Goal: Navigation & Orientation: Find specific page/section

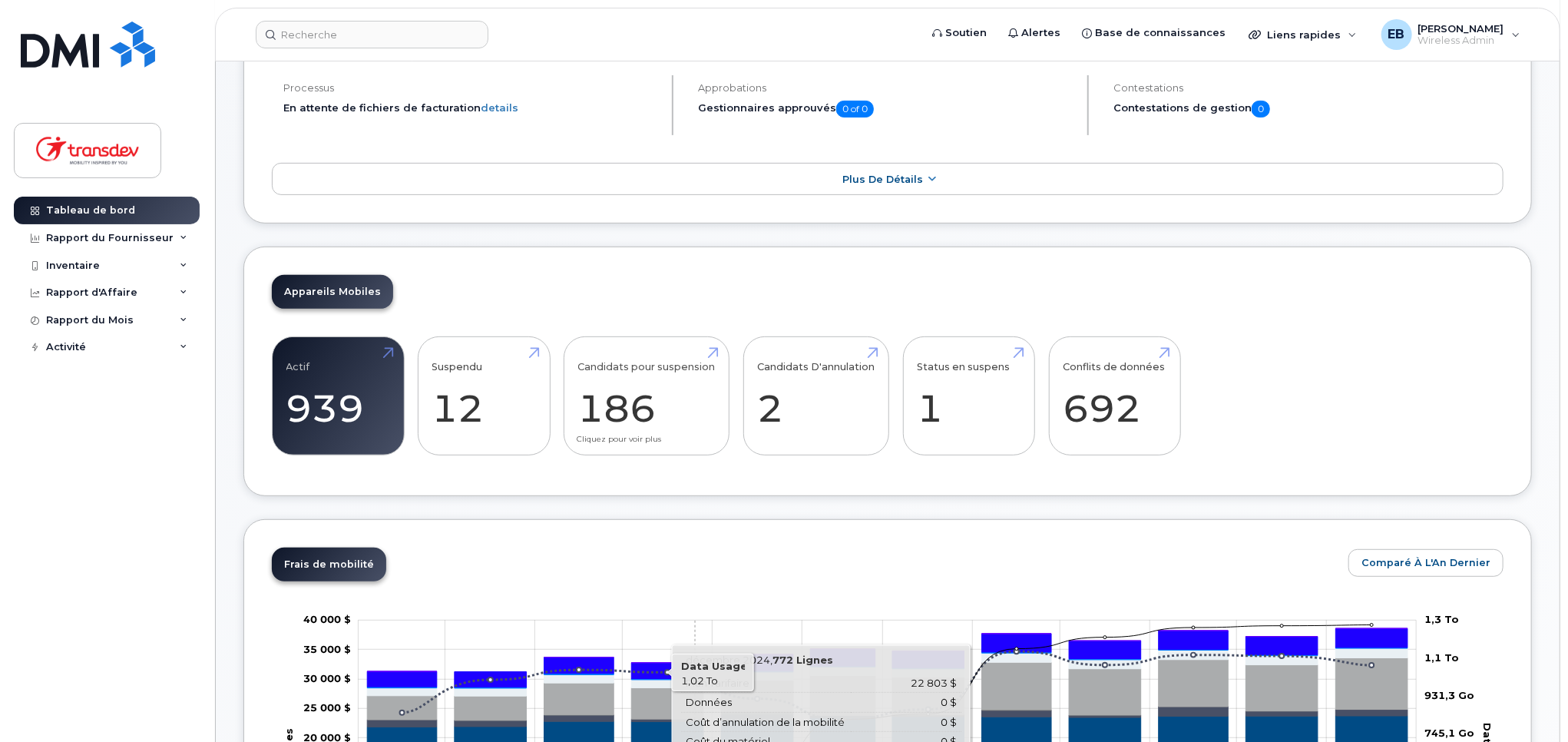
scroll to position [538, 0]
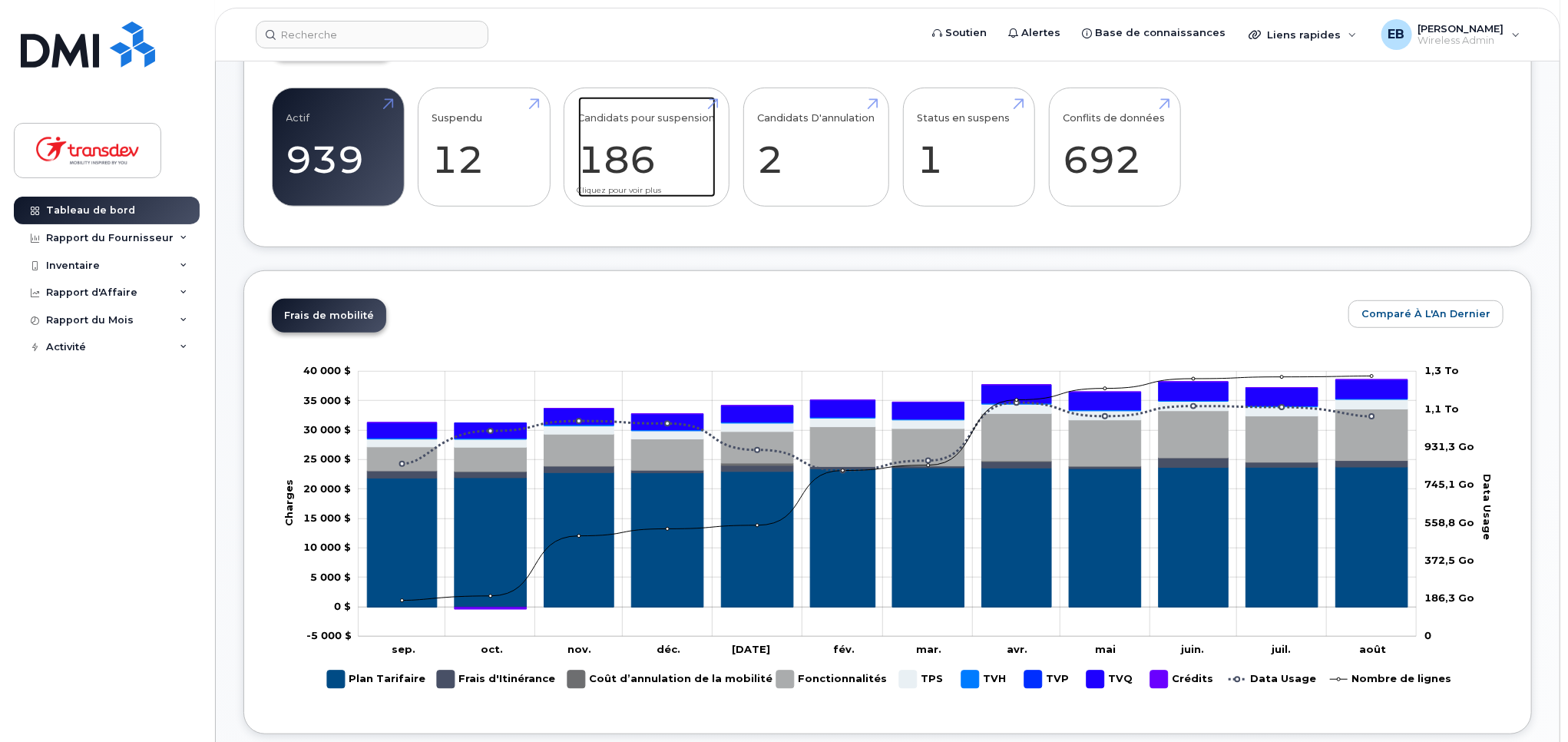
click at [651, 166] on link "Candidats pour suspension 186" at bounding box center [647, 147] width 138 height 102
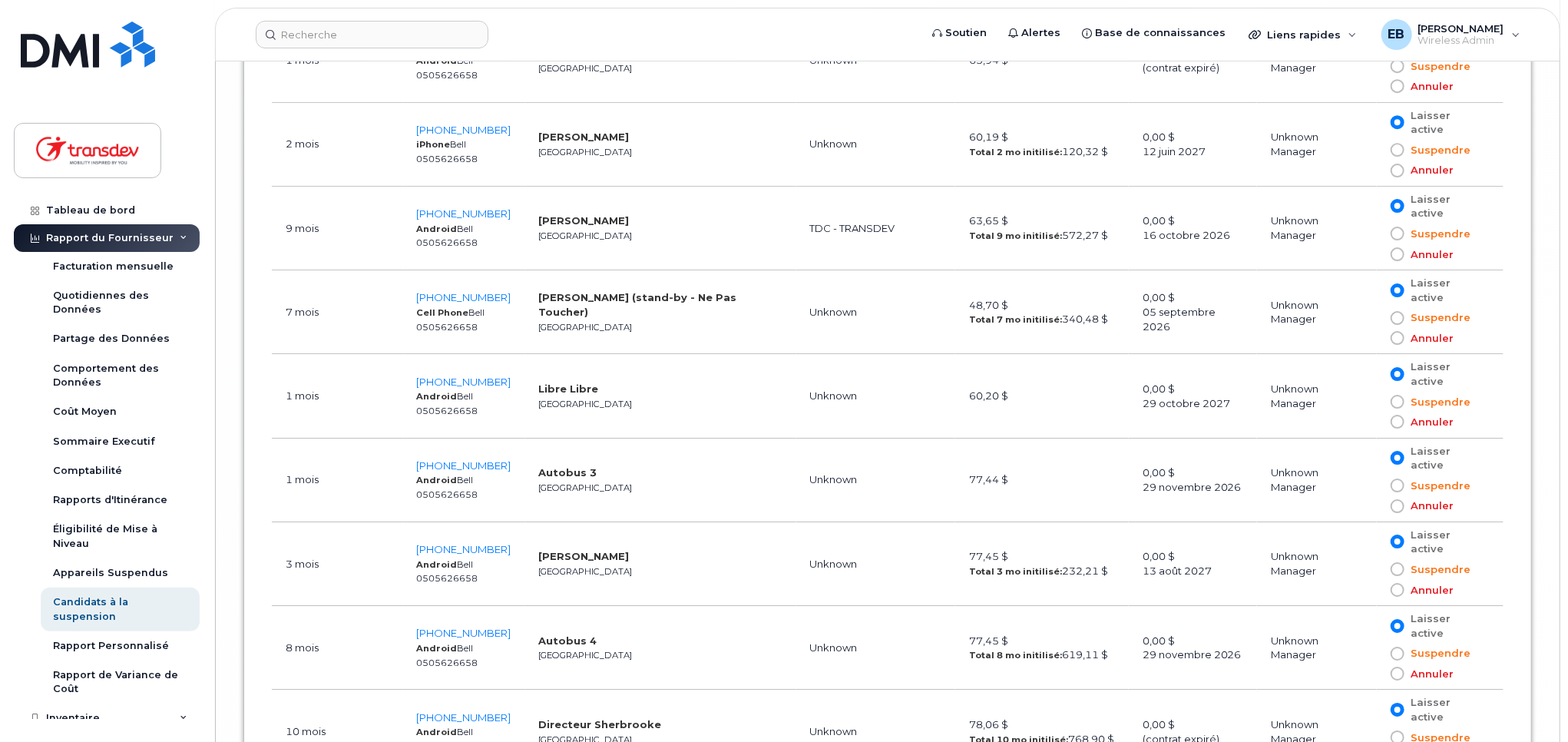
scroll to position [15110, 0]
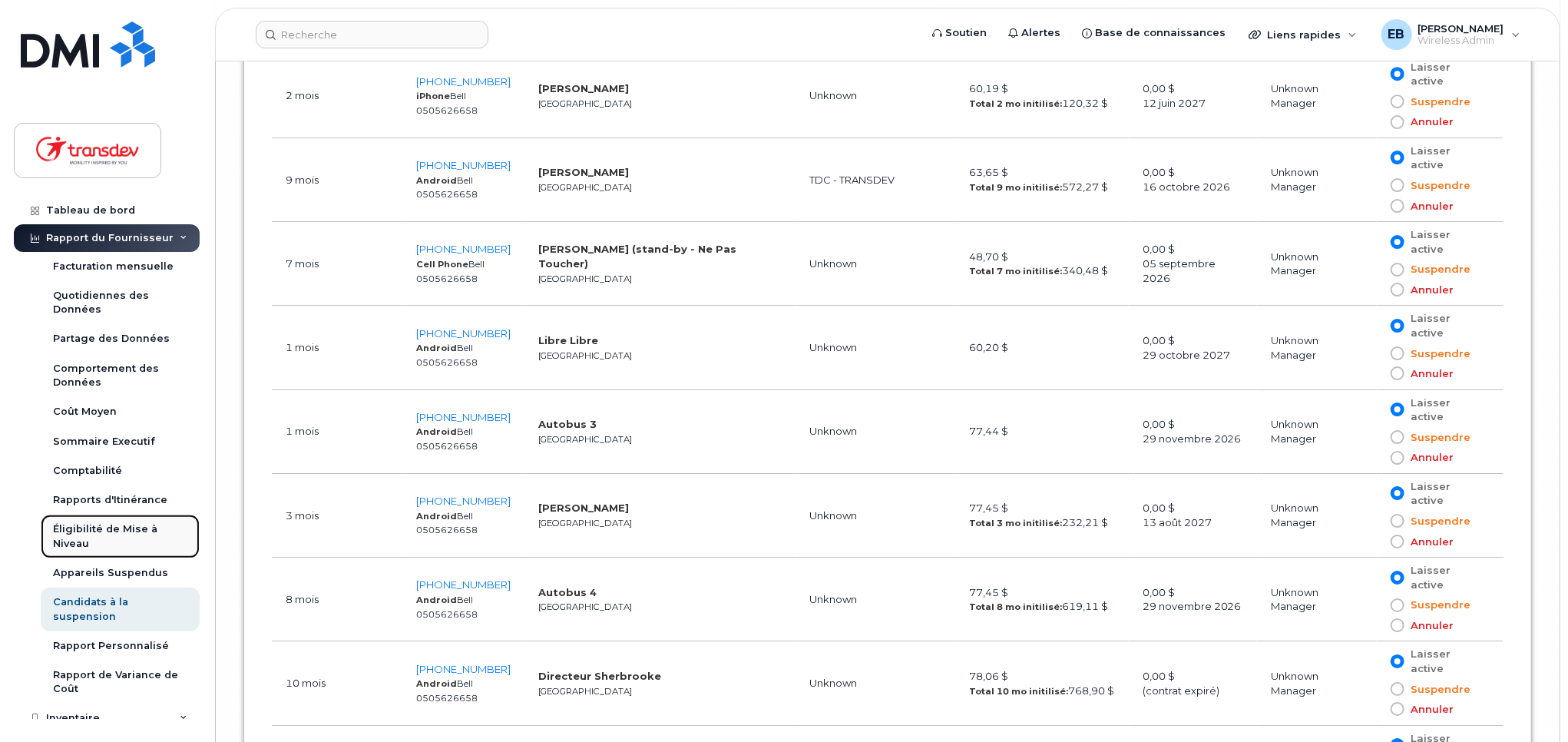
click at [134, 529] on div "Éligibilité de Mise à Niveau" at bounding box center [120, 537] width 134 height 29
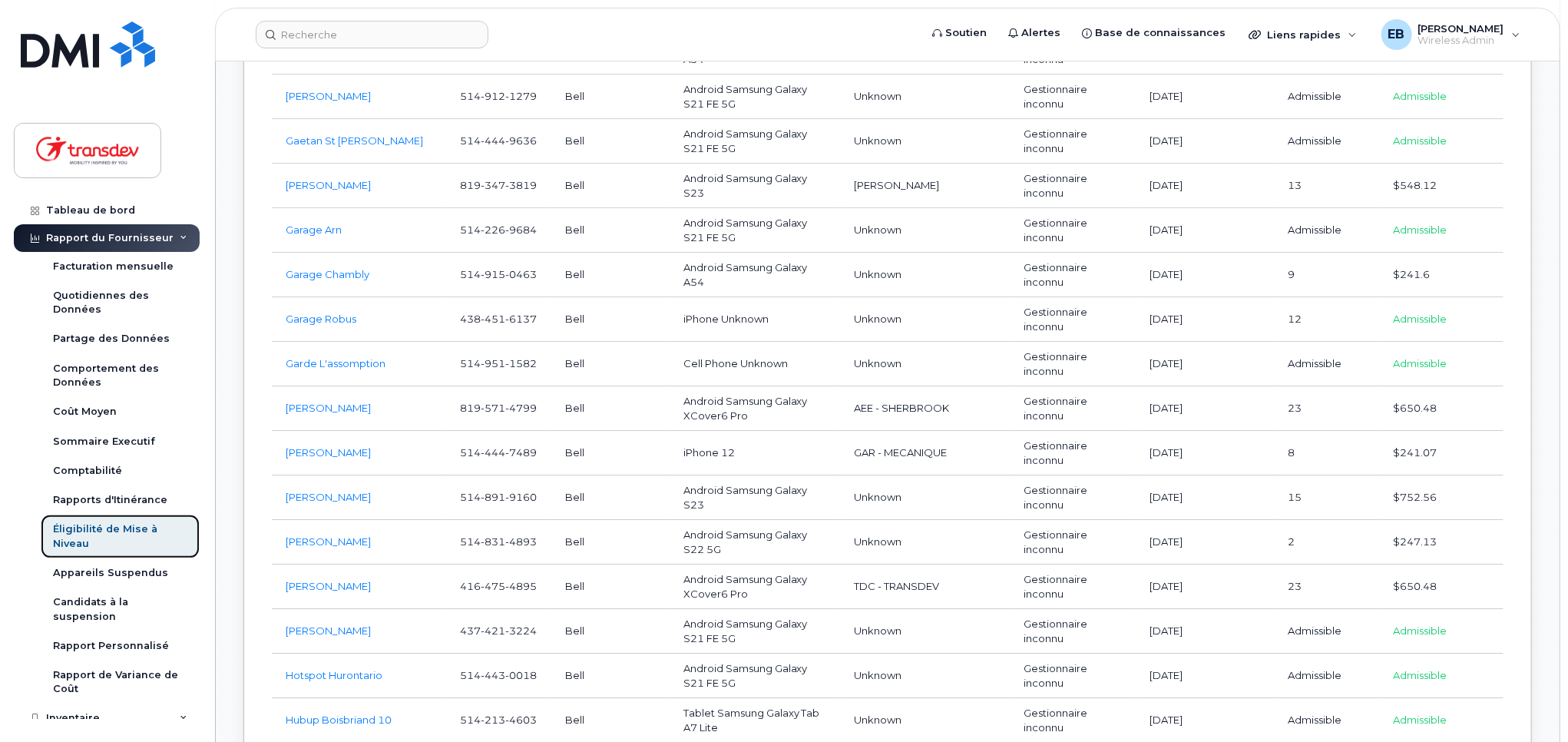
scroll to position [14214, 0]
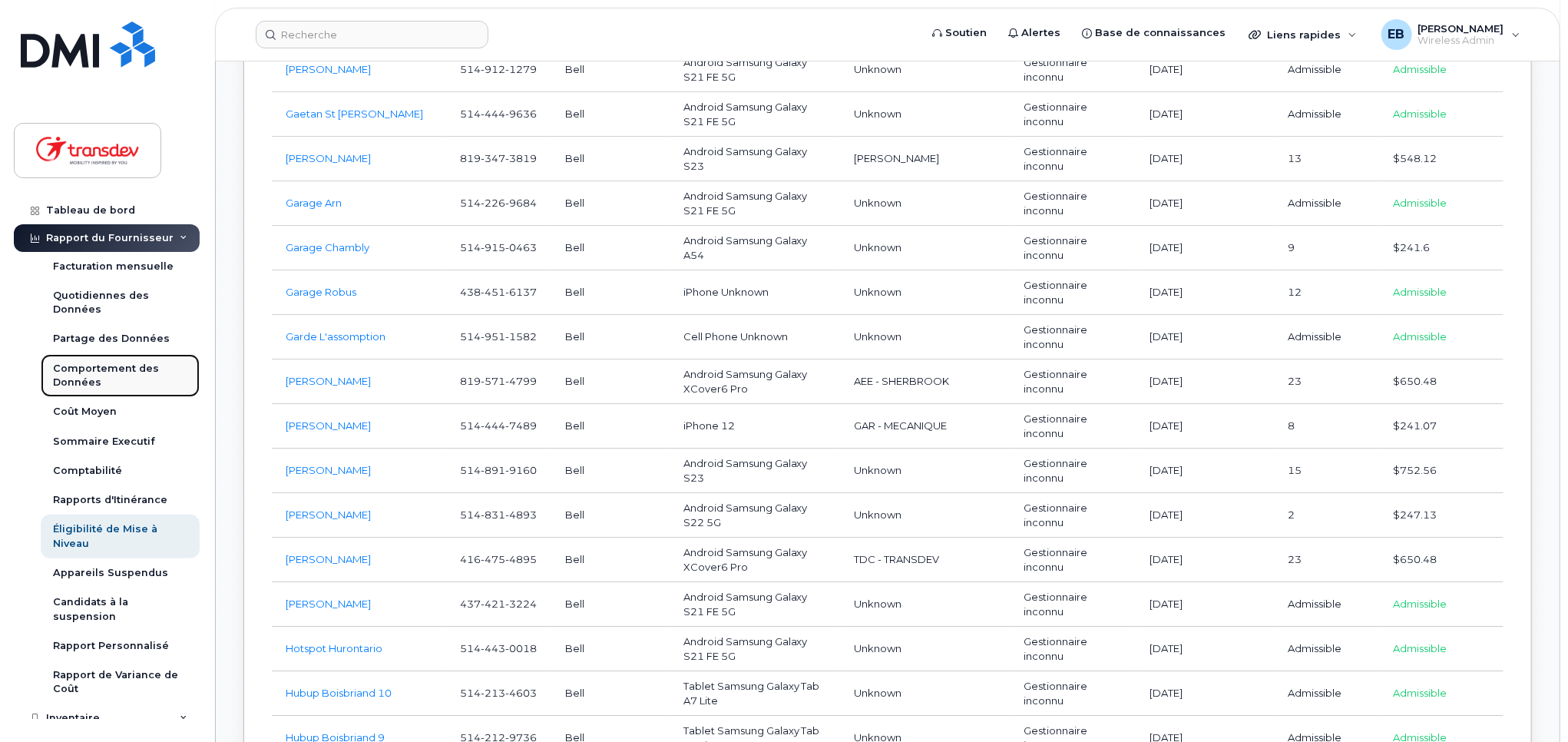
click at [71, 381] on div "Comportement des Données" at bounding box center [120, 376] width 134 height 29
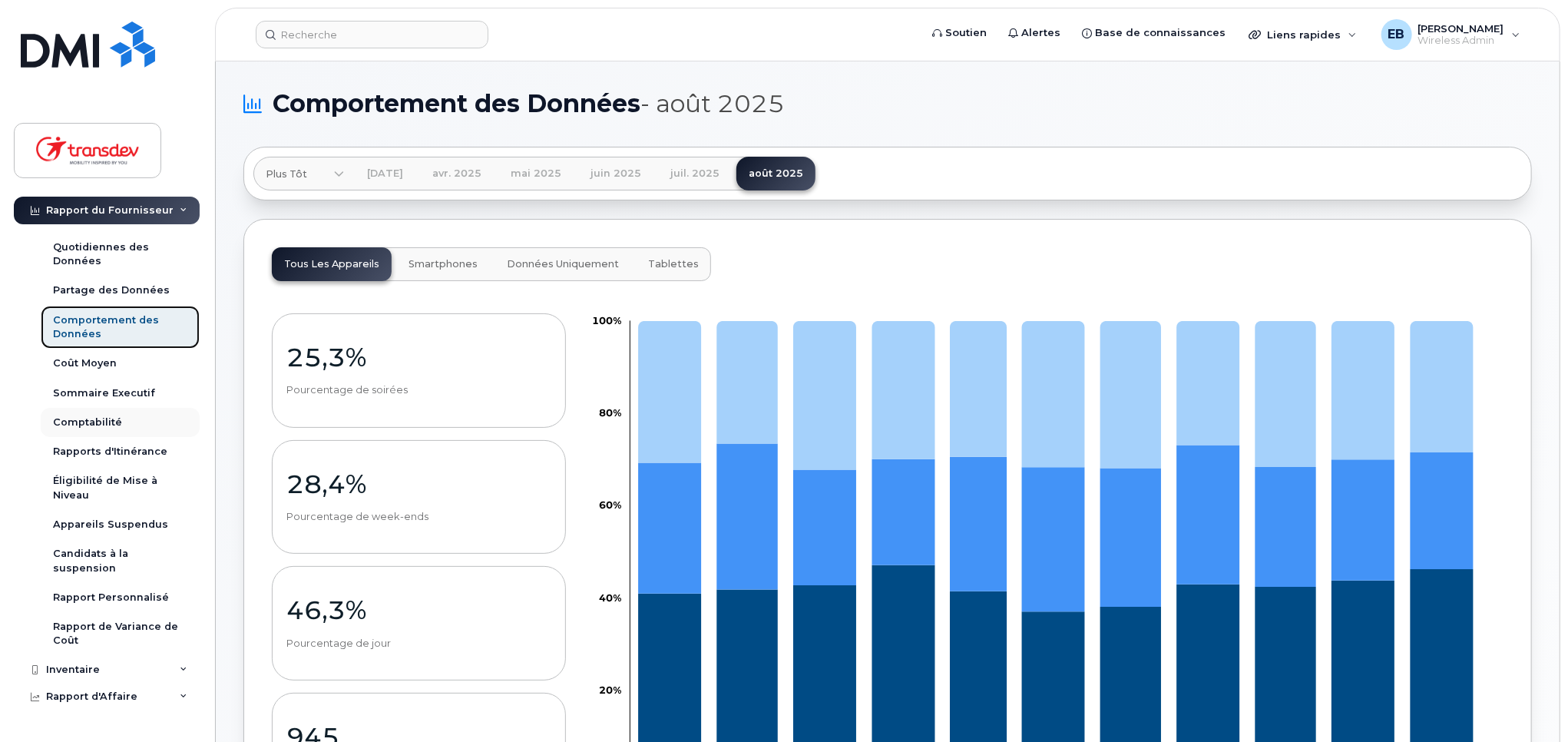
scroll to position [94, 0]
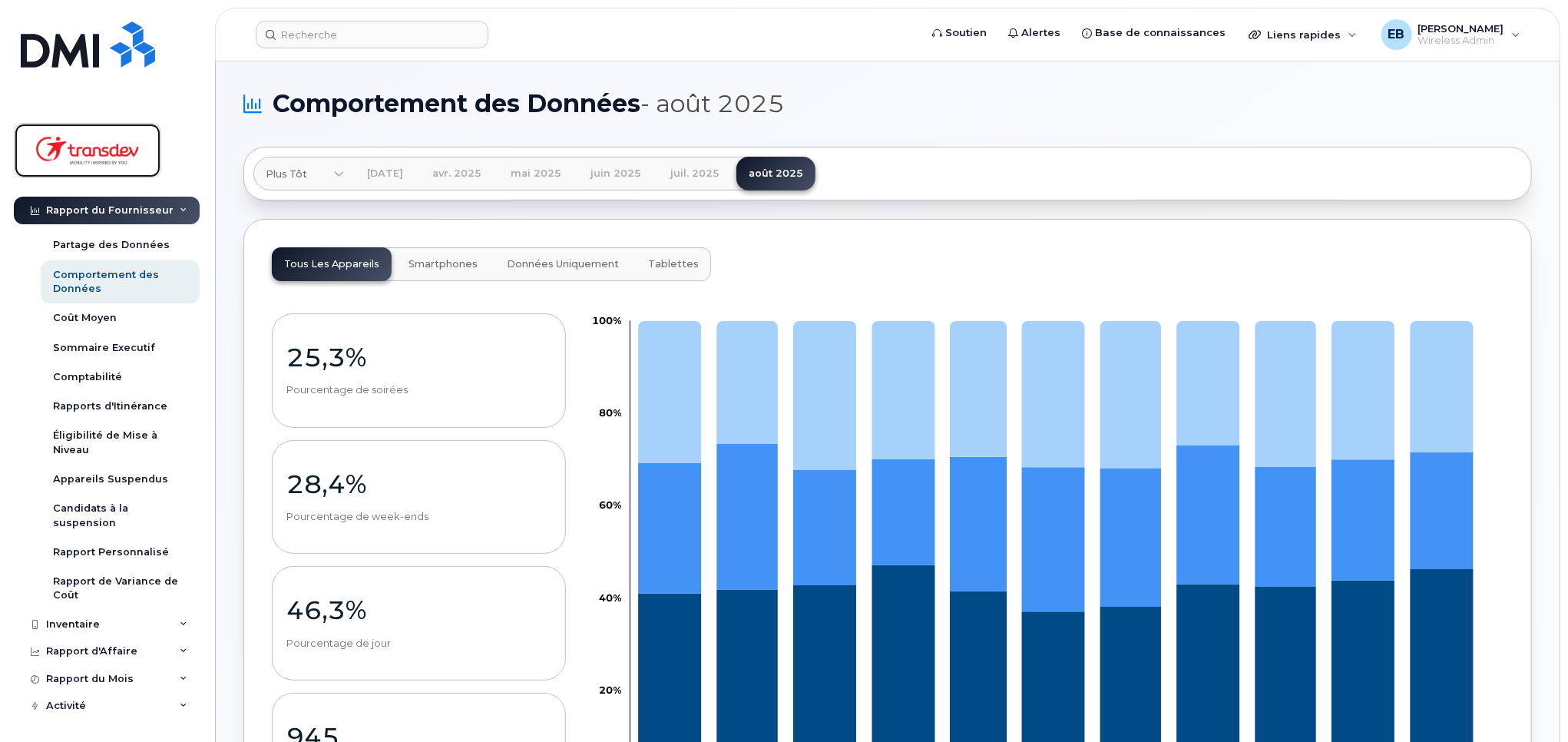
drag, startPoint x: 85, startPoint y: 148, endPoint x: 134, endPoint y: 189, distance: 63.9
click at [85, 148] on img at bounding box center [87, 150] width 118 height 45
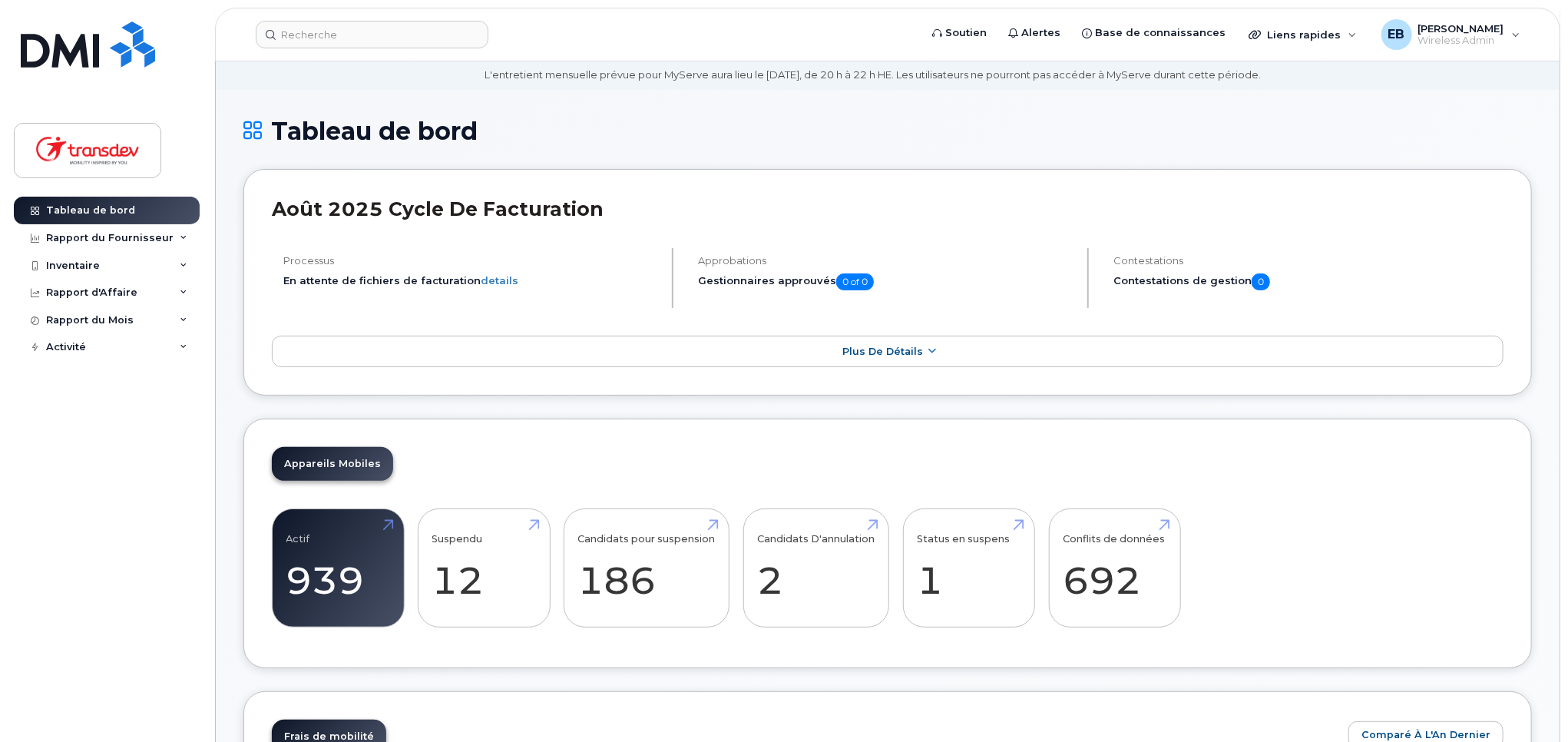
scroll to position [154, 0]
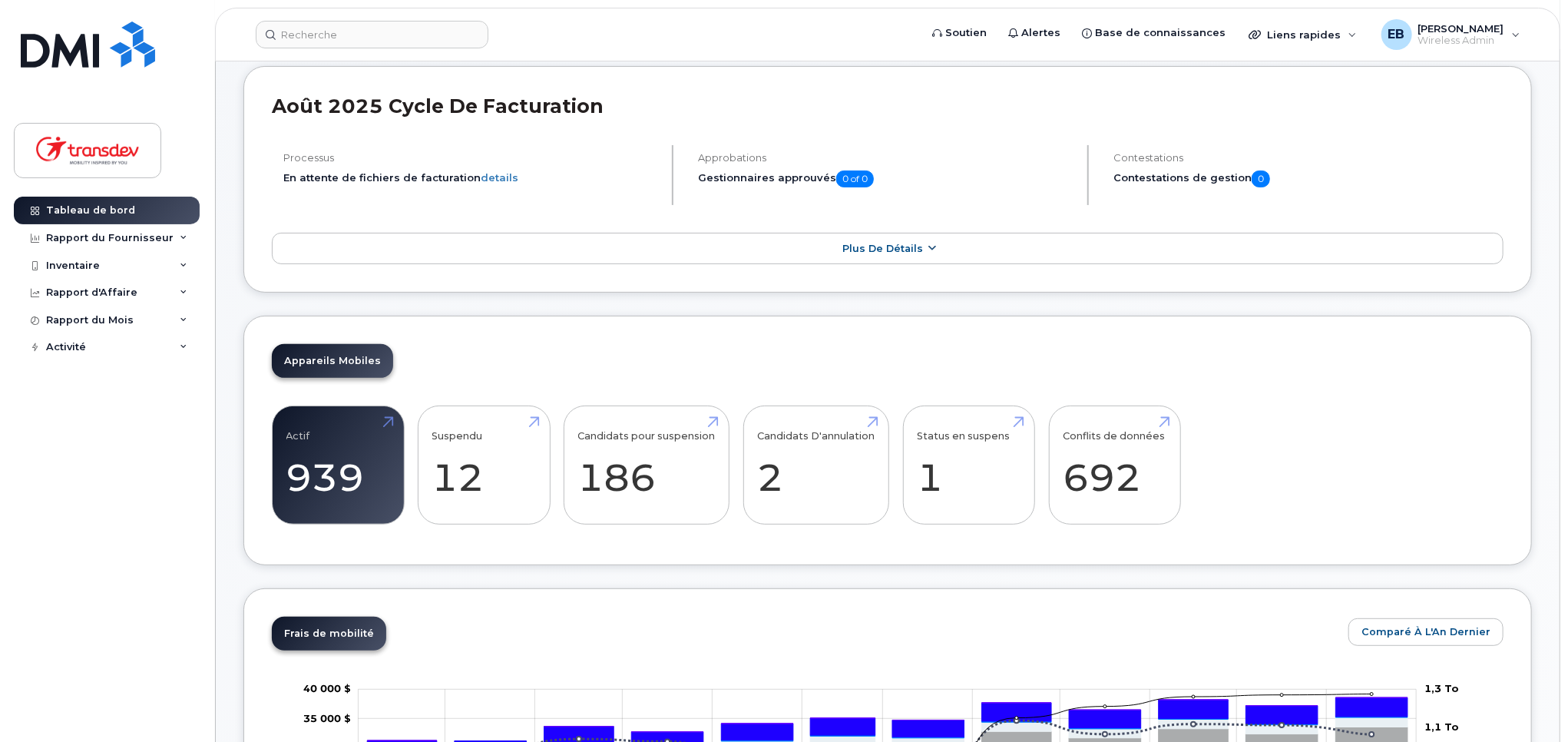
click at [844, 243] on span "Plus de détails" at bounding box center [883, 249] width 81 height 12
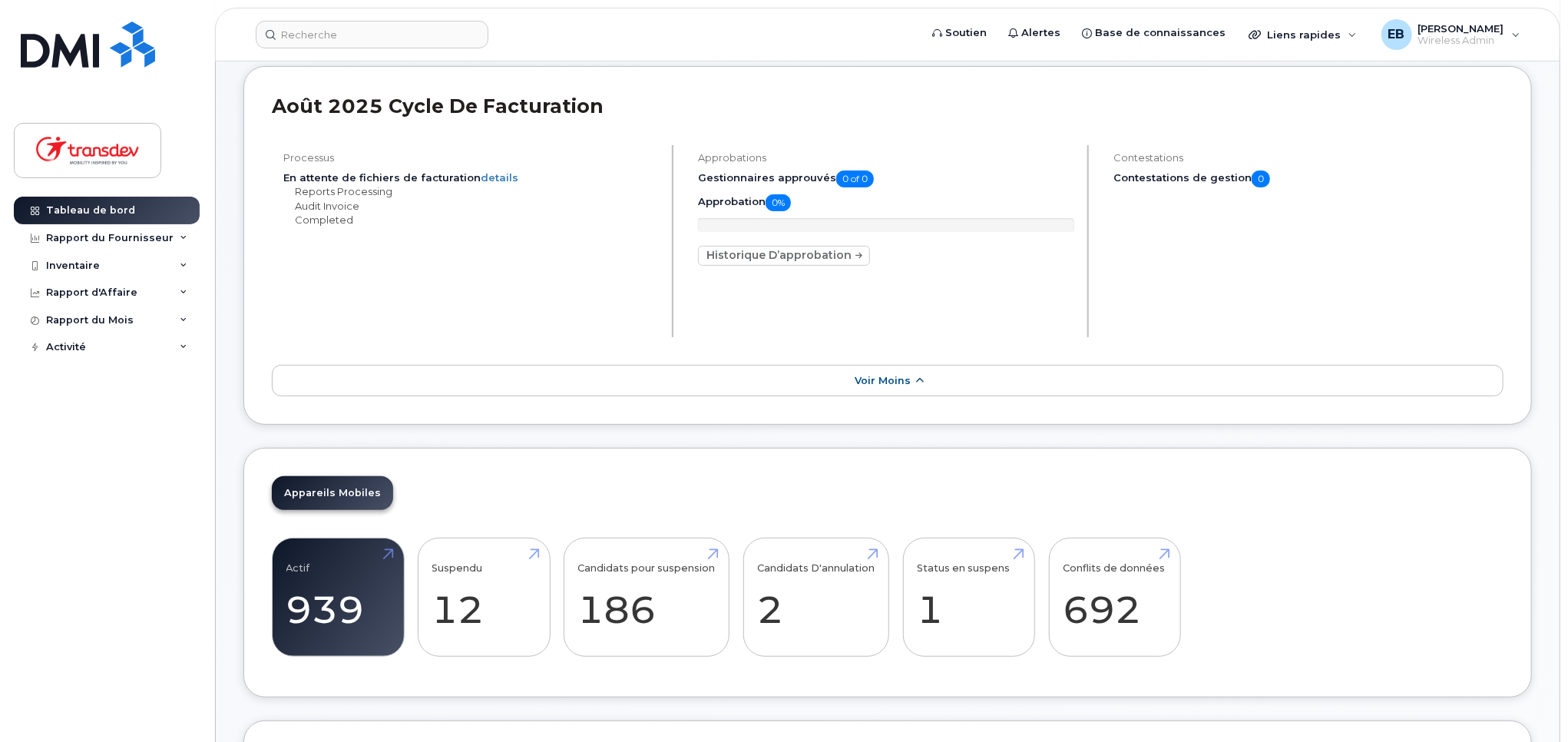
click at [890, 376] on span "Voir moins" at bounding box center [883, 381] width 56 height 12
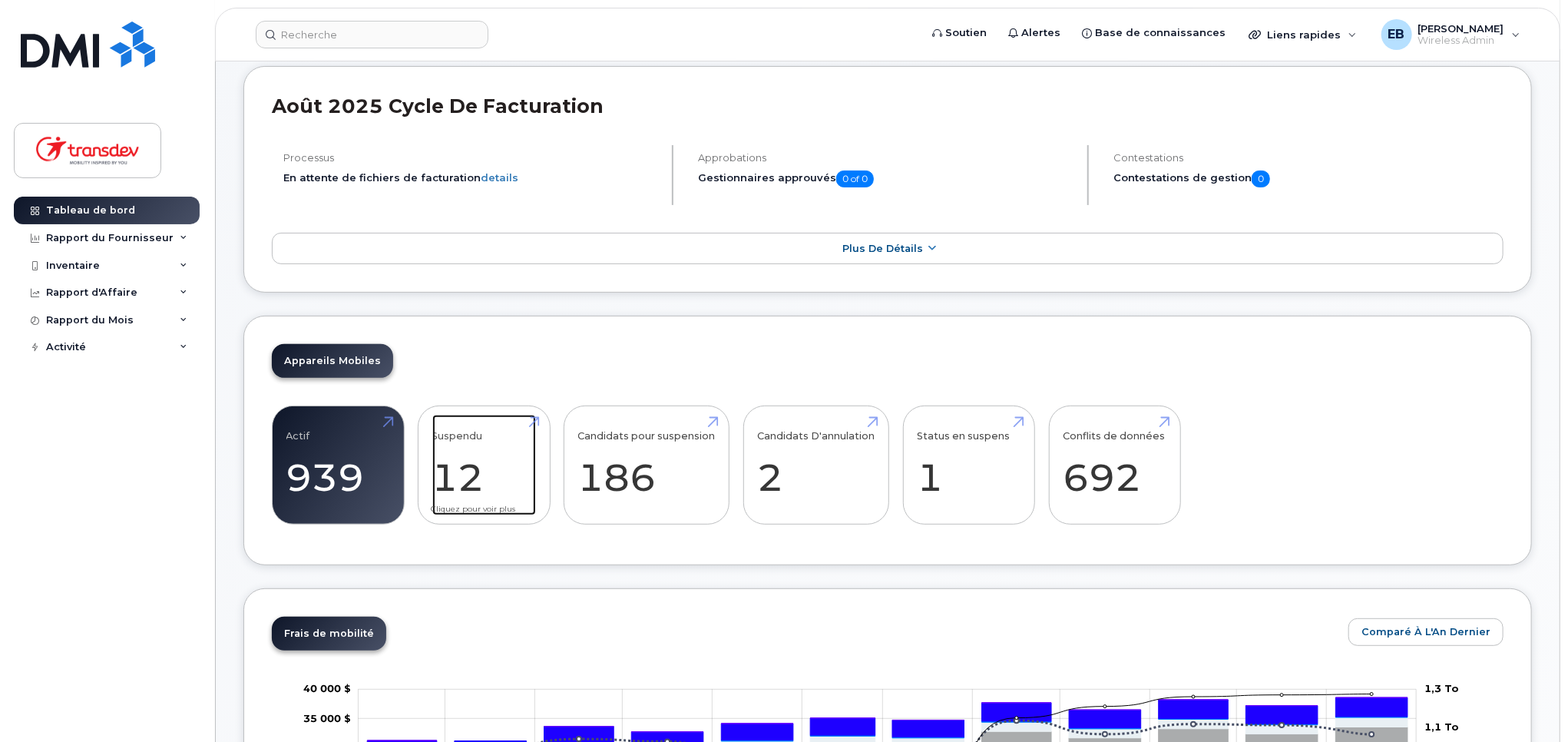
click at [471, 476] on link "Suspendu 12 100%" at bounding box center [484, 466] width 103 height 102
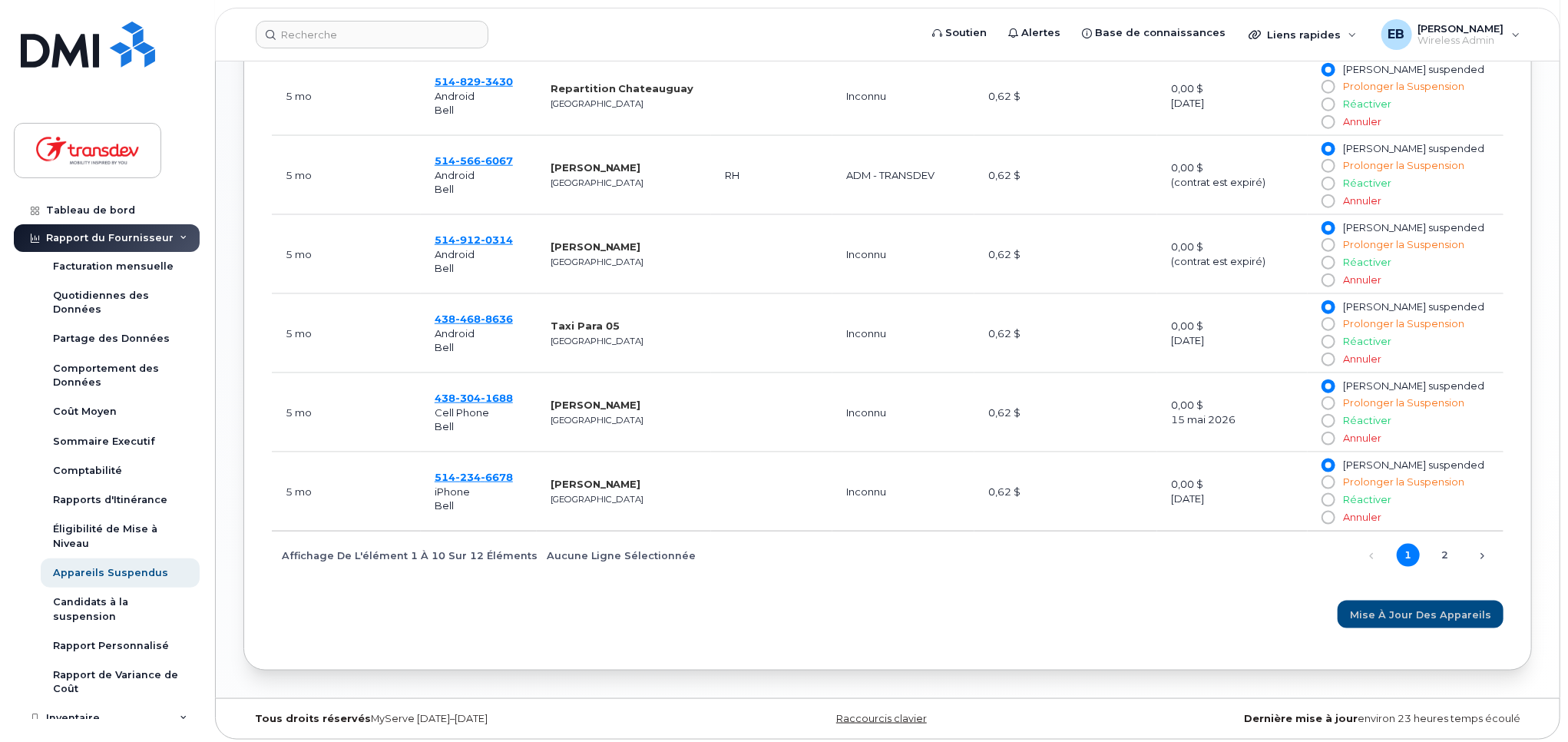
scroll to position [1039, 0]
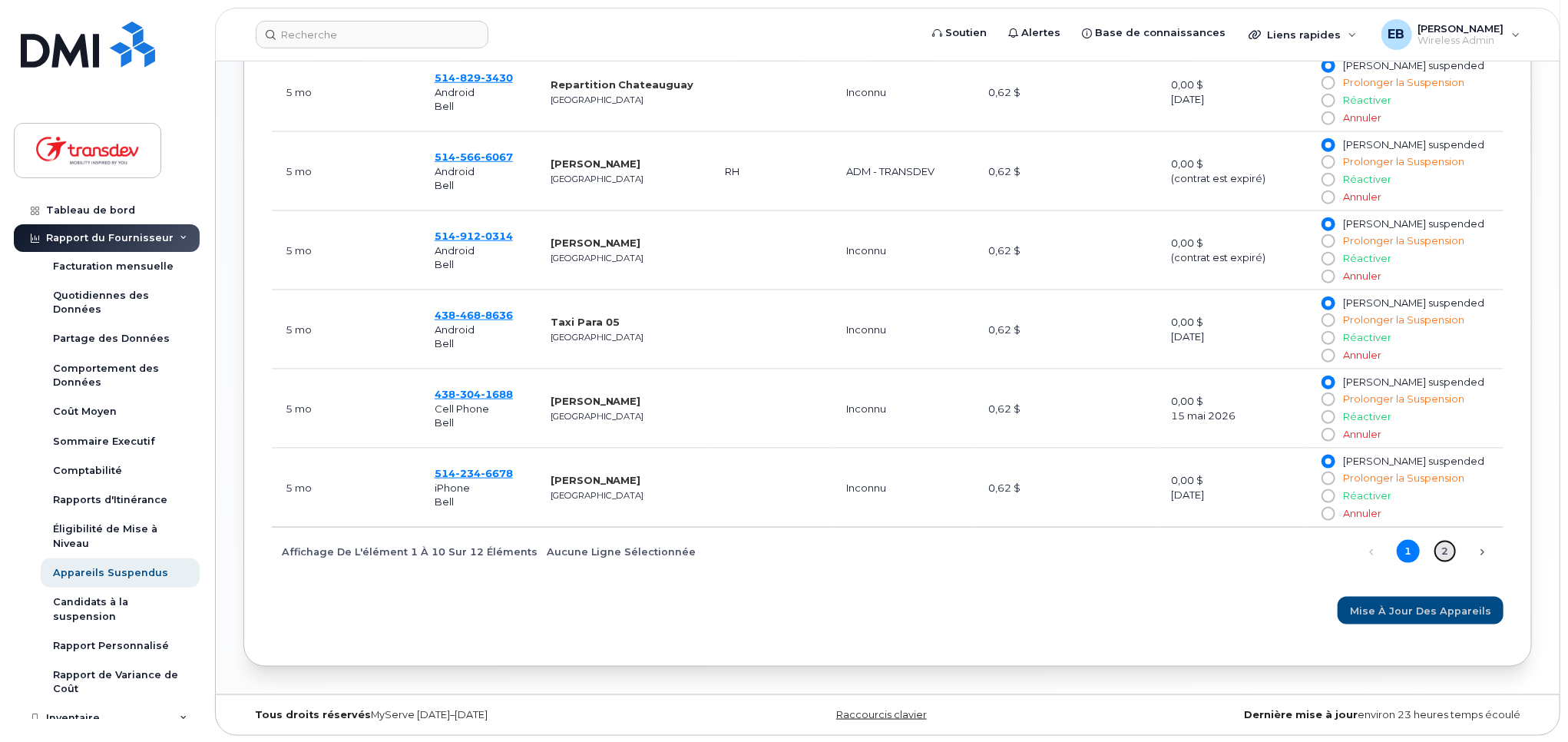
click at [1440, 548] on link "2" at bounding box center [1445, 551] width 23 height 23
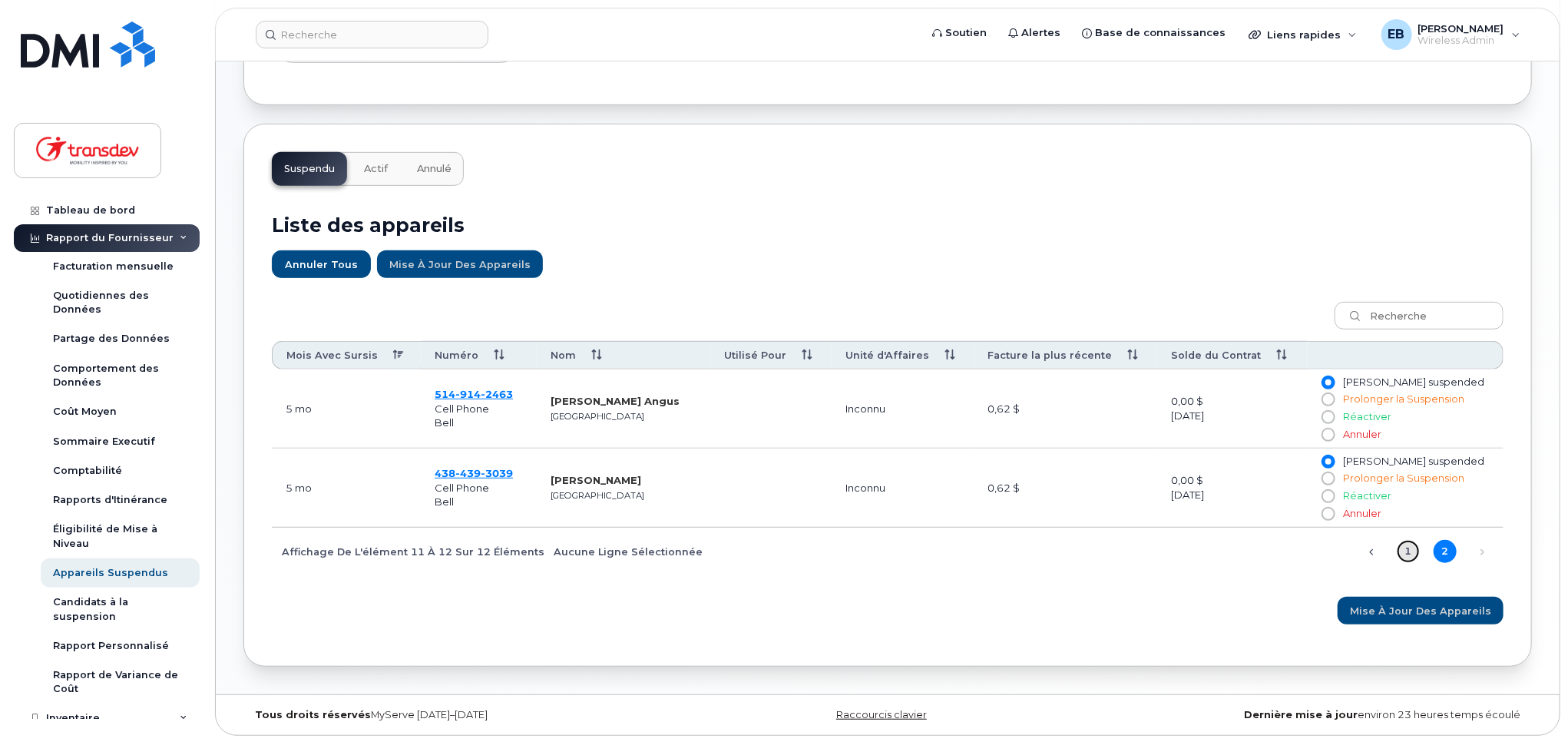
click at [1402, 548] on link "1" at bounding box center [1408, 551] width 23 height 23
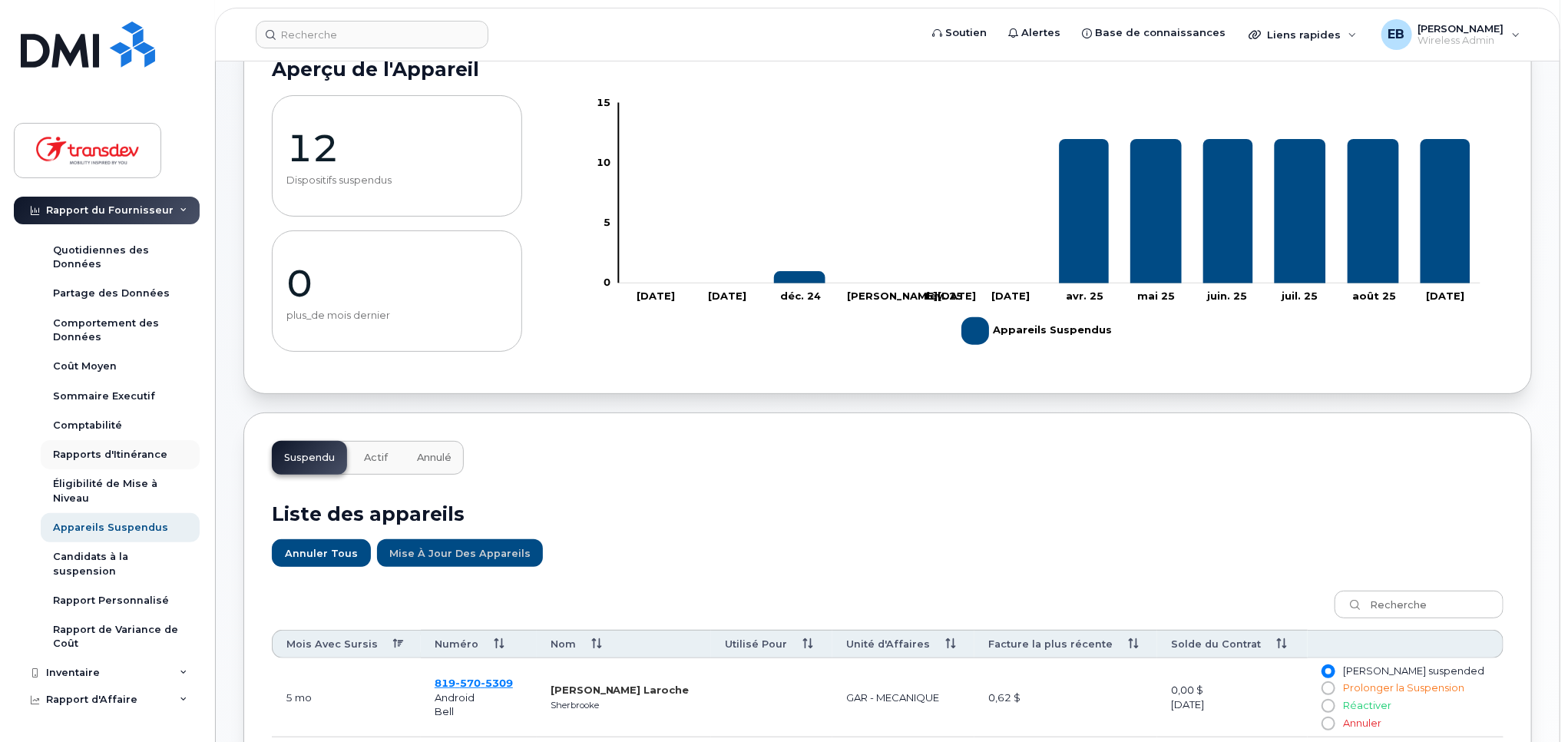
scroll to position [0, 0]
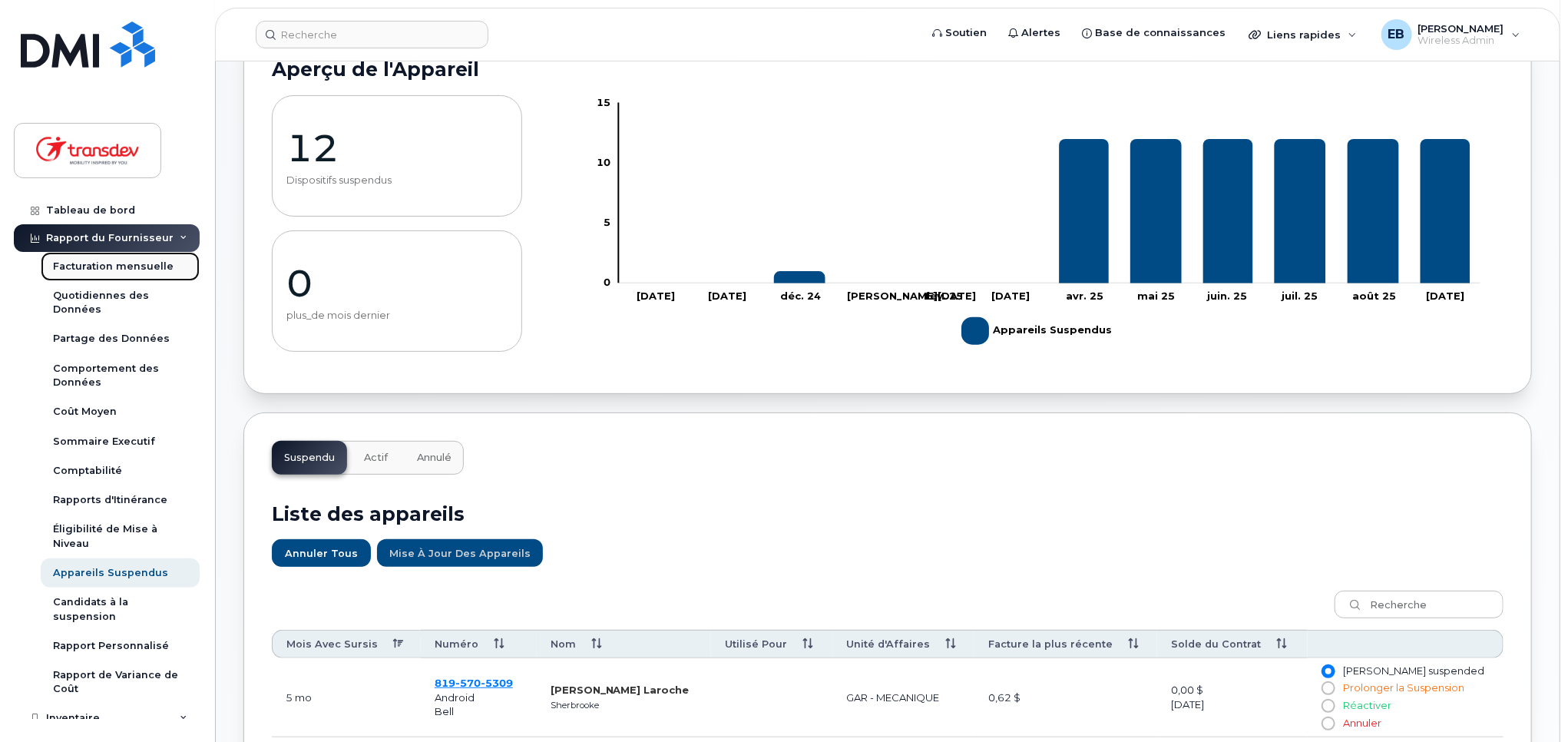
click at [106, 269] on div "Facturation mensuelle" at bounding box center [113, 266] width 121 height 13
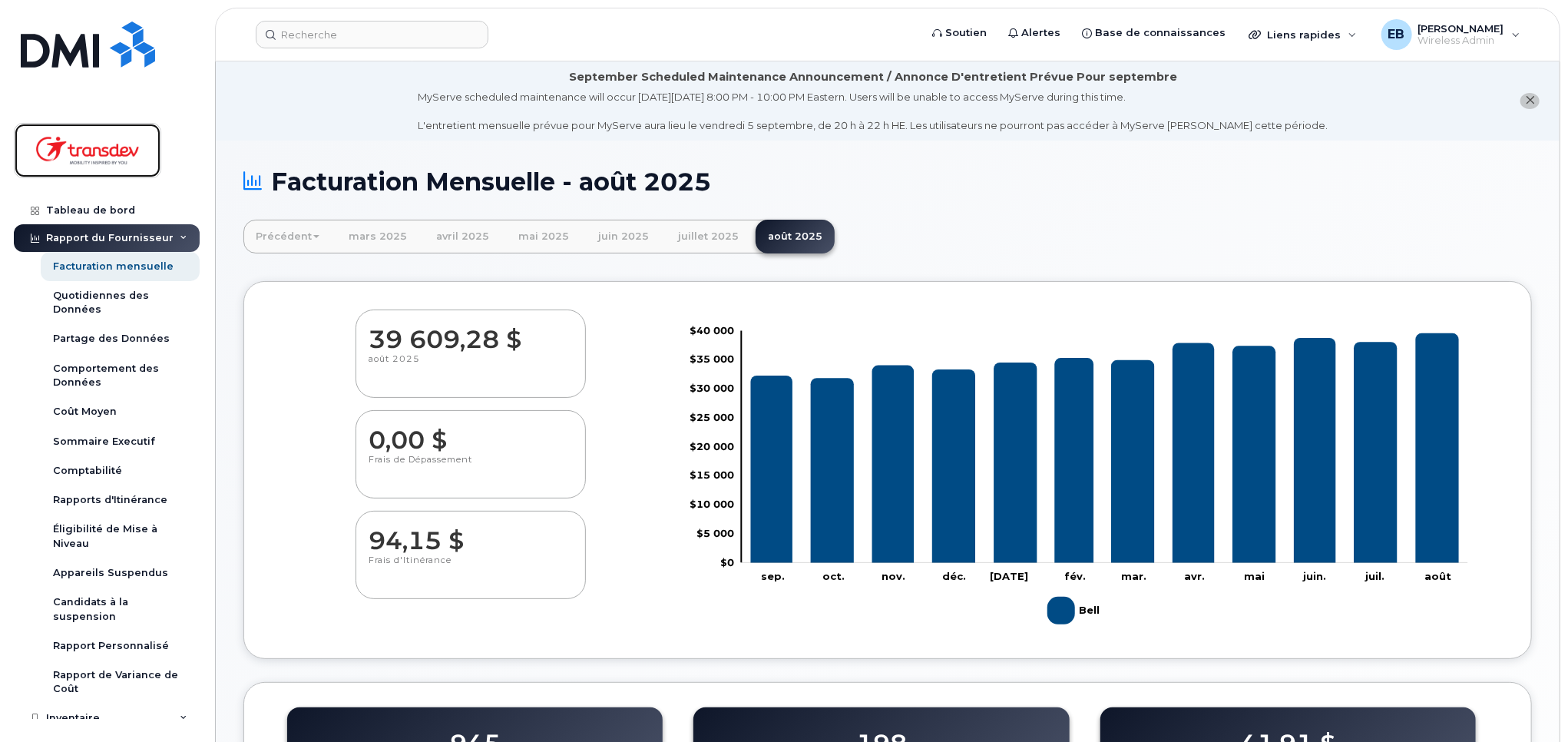
drag, startPoint x: 97, startPoint y: 155, endPoint x: 128, endPoint y: 164, distance: 32.3
click at [96, 155] on img at bounding box center [87, 150] width 118 height 45
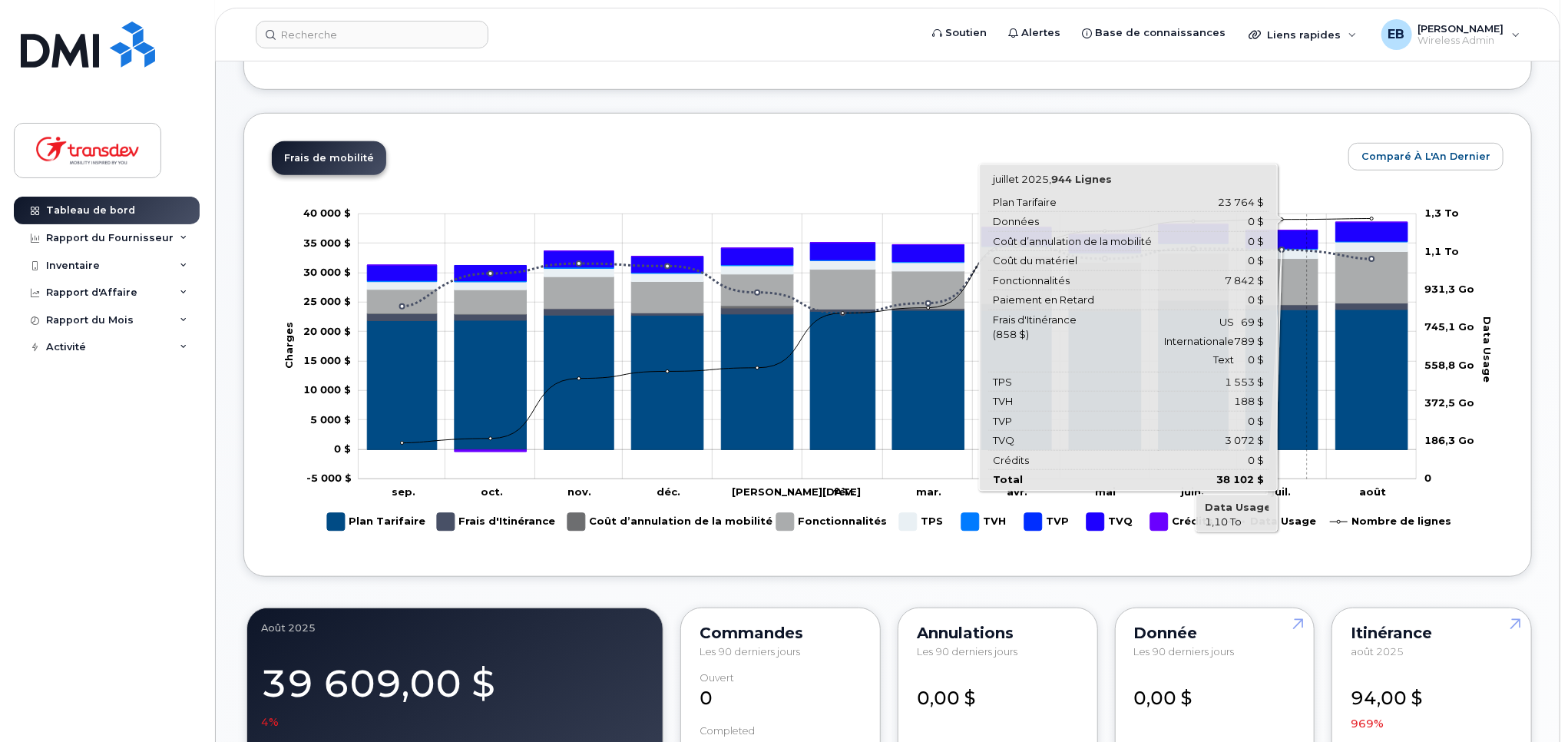
scroll to position [461, 0]
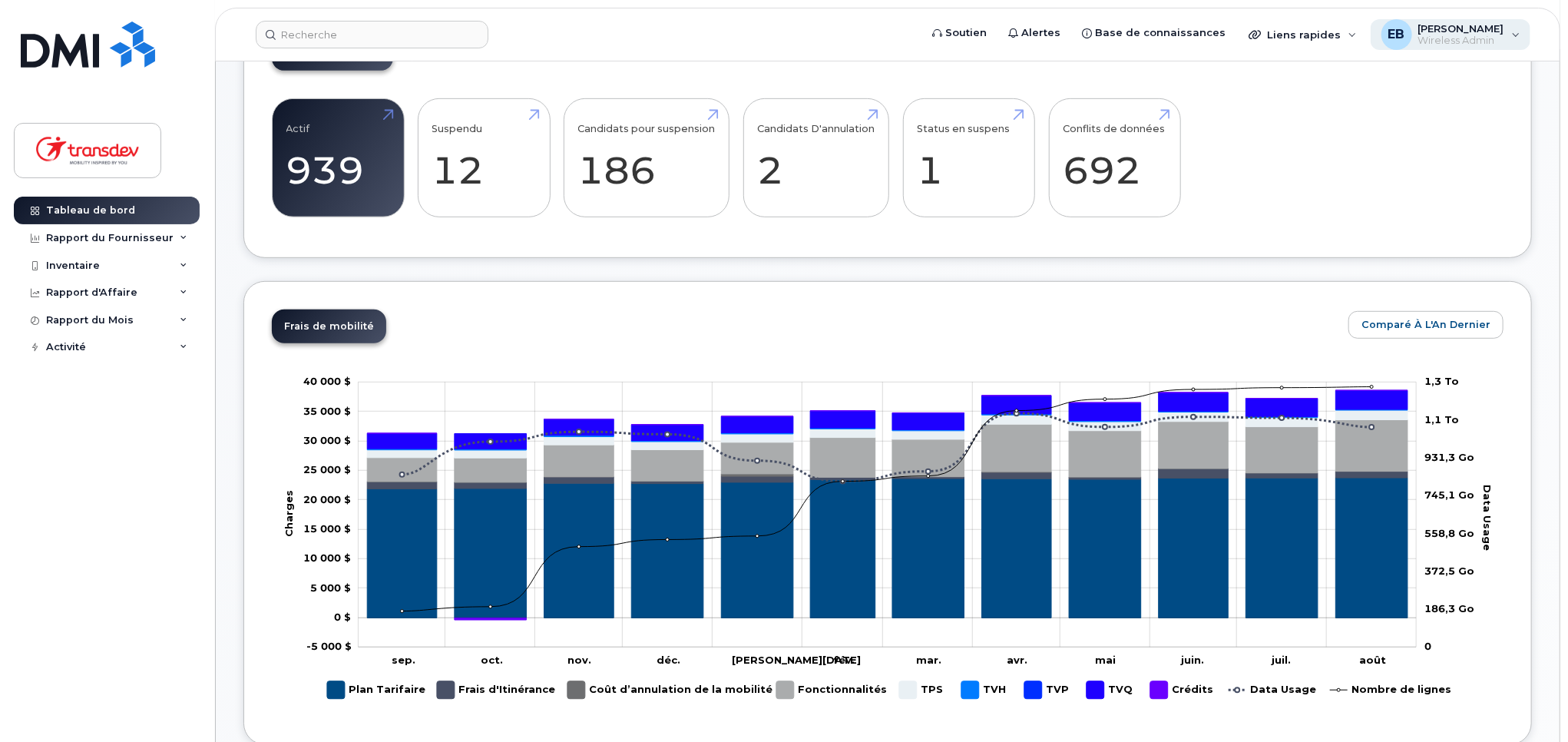
click at [1511, 36] on div "EB Ella Bernier Wireless Admin" at bounding box center [1450, 34] width 160 height 31
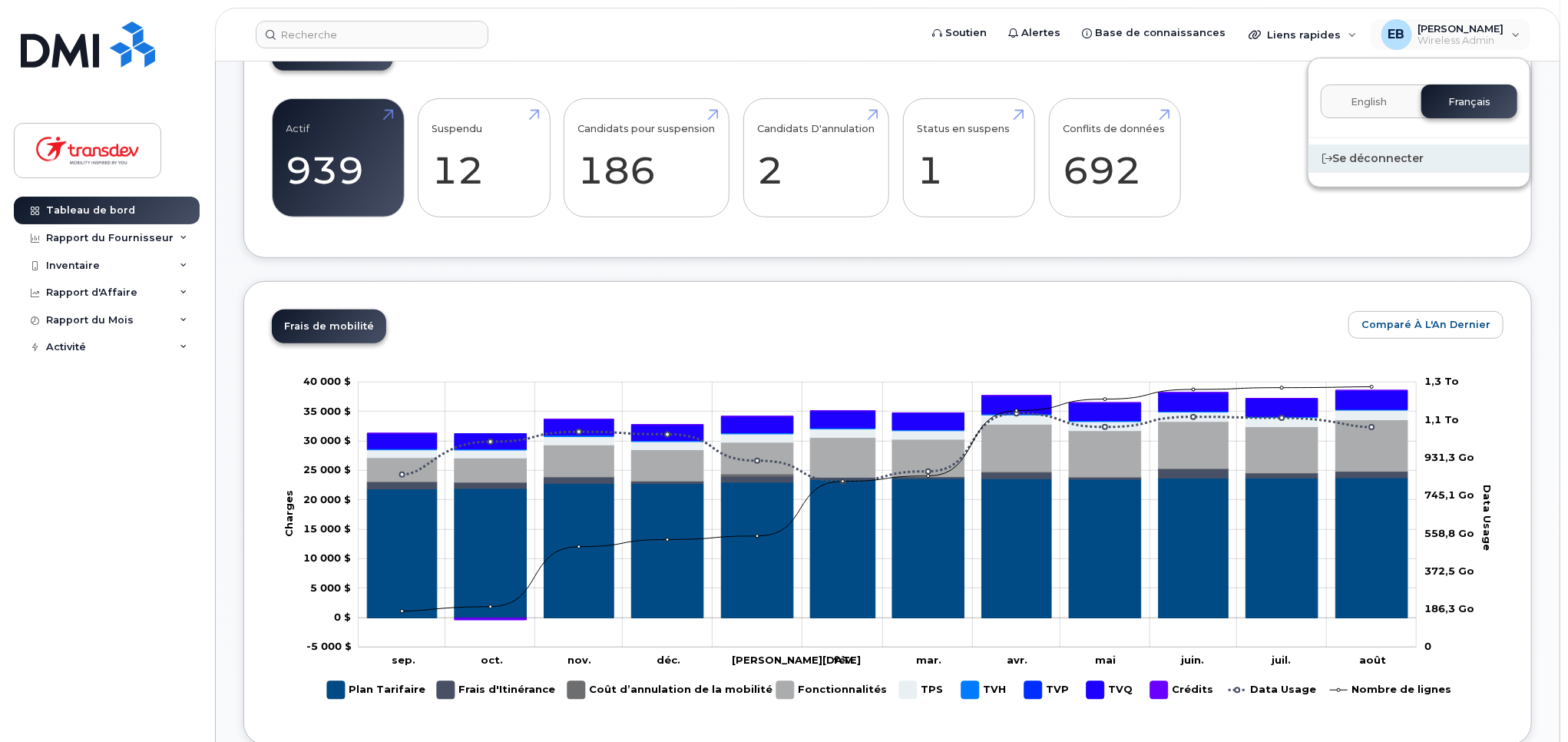
click at [1414, 161] on div "Se déconnecter" at bounding box center [1419, 159] width 221 height 29
